Goal: Task Accomplishment & Management: Complete application form

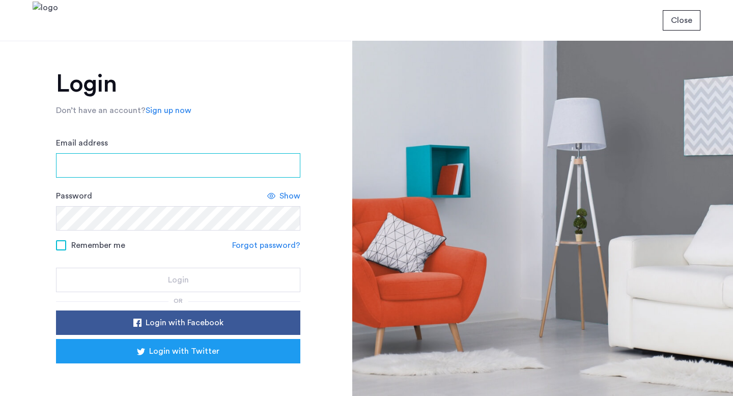
click at [123, 159] on input "Email address" at bounding box center [178, 165] width 244 height 24
